Goal: Find specific page/section: Find specific page/section

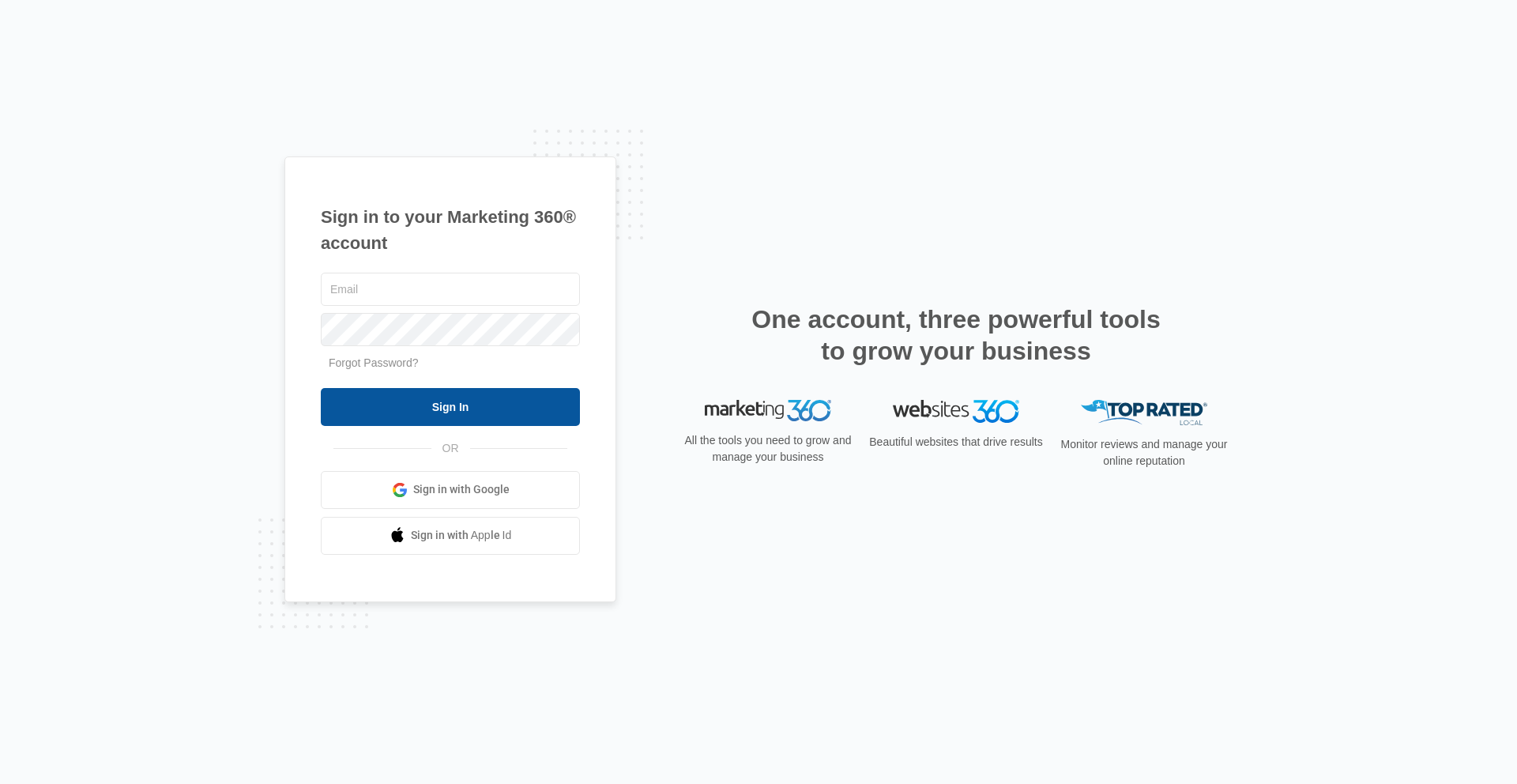
type input "[EMAIL_ADDRESS][PERSON_NAME][DOMAIN_NAME]"
click at [469, 419] on input "Sign In" at bounding box center [450, 407] width 259 height 38
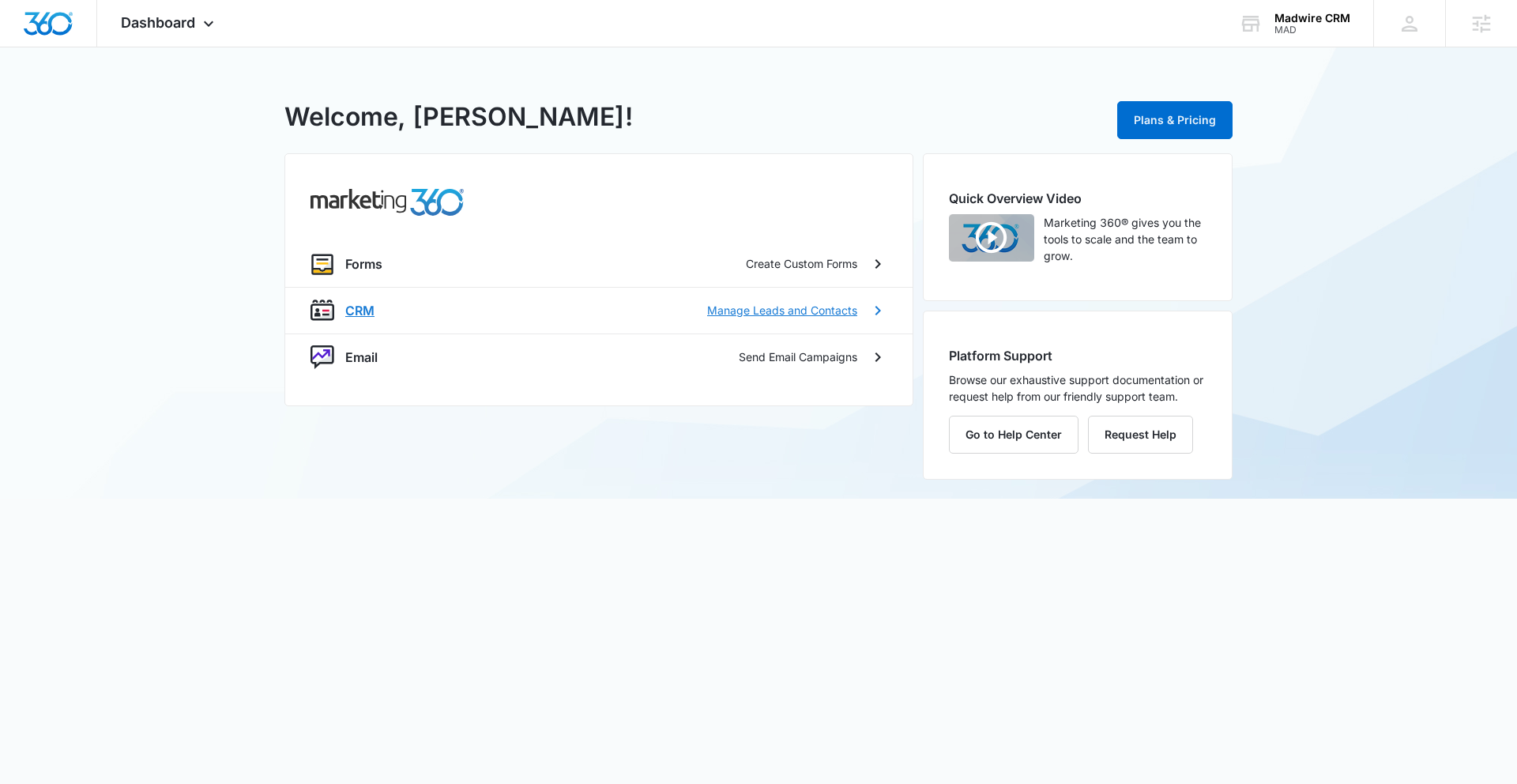
click at [359, 313] on p "CRM" at bounding box center [360, 310] width 29 height 19
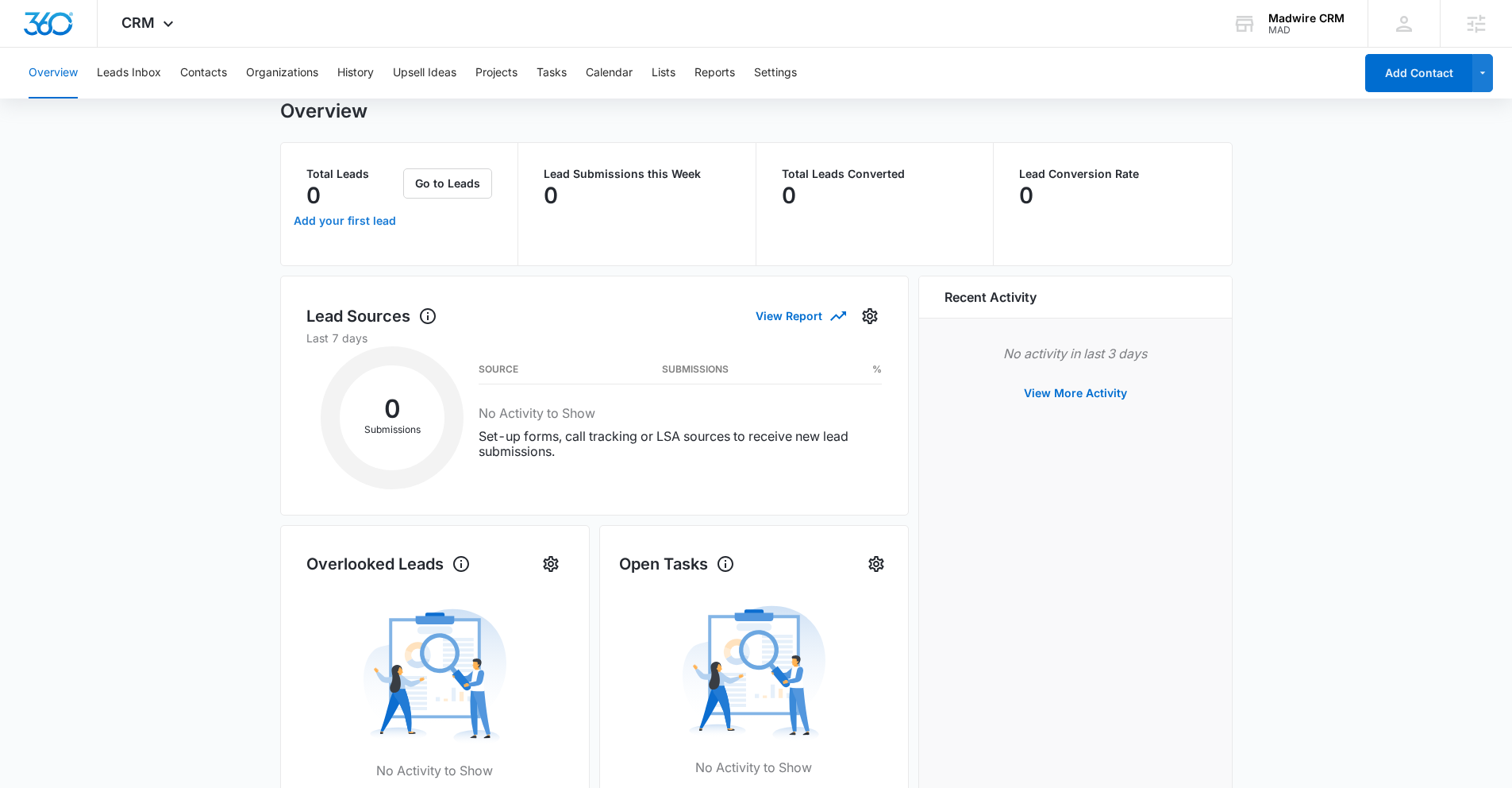
scroll to position [51, 0]
click at [224, 79] on button "Contacts" at bounding box center [203, 73] width 47 height 50
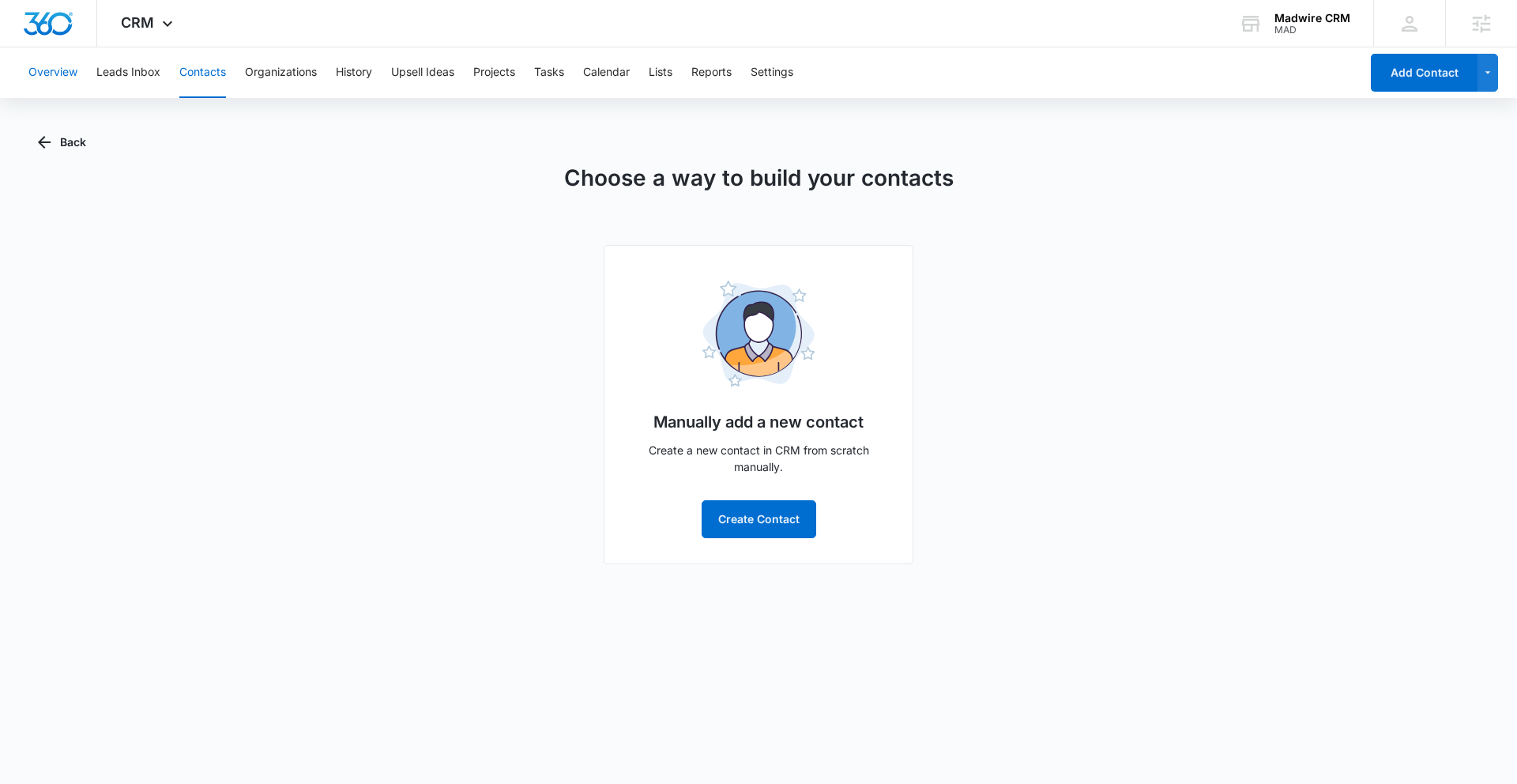
click at [70, 68] on button "Overview" at bounding box center [53, 73] width 49 height 50
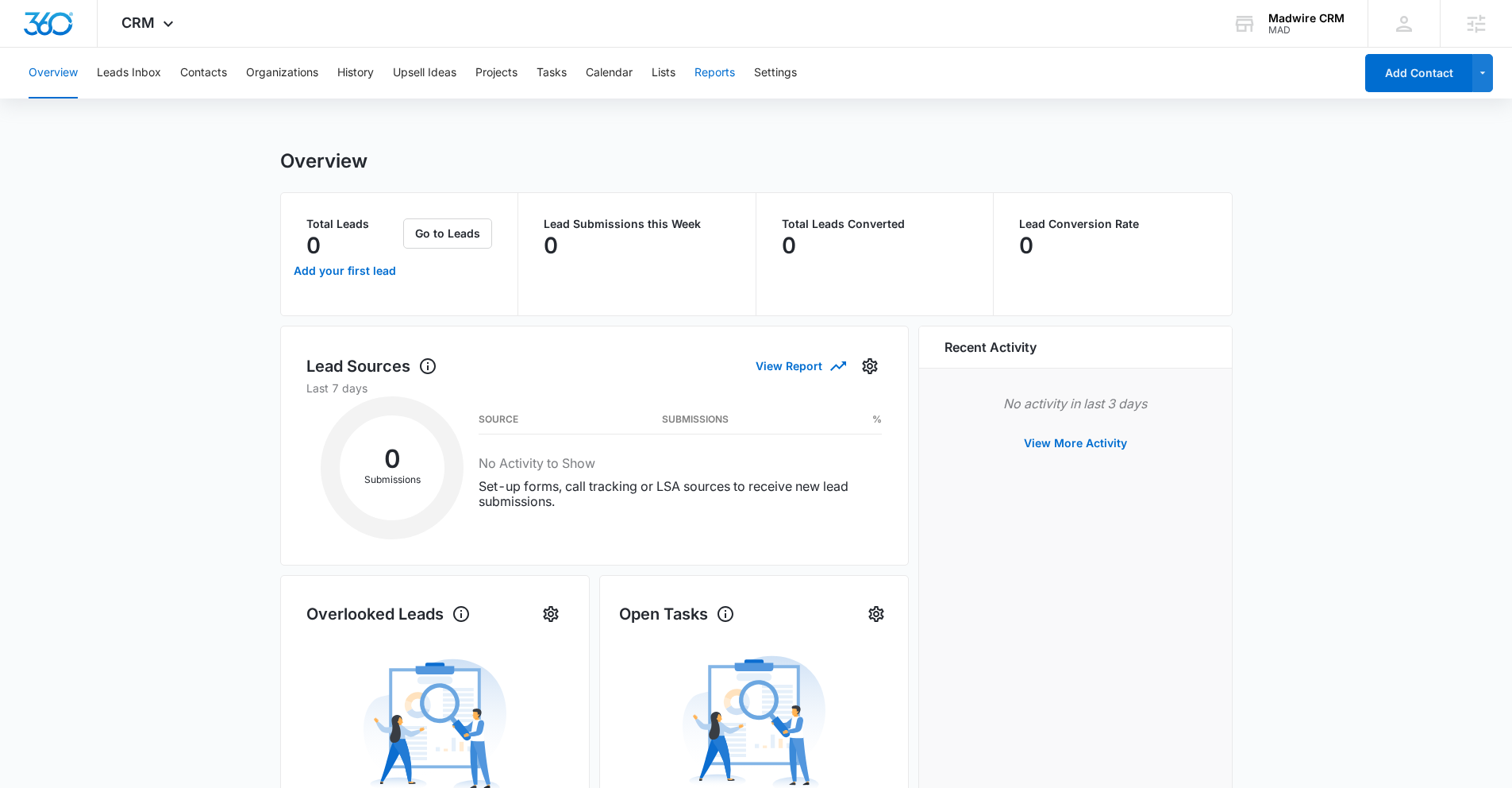
click at [712, 79] on button "Reports" at bounding box center [714, 73] width 40 height 50
